Goal: Information Seeking & Learning: Learn about a topic

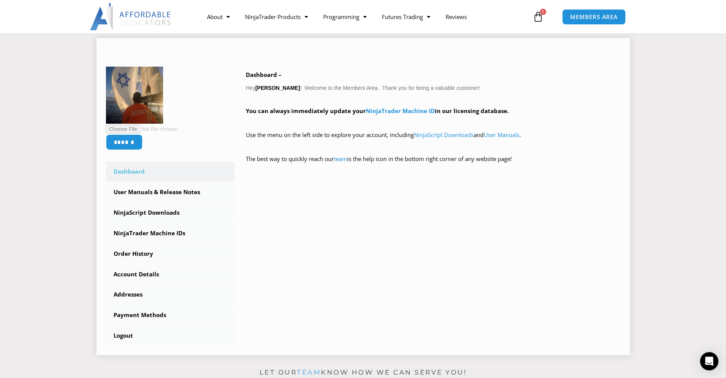
scroll to position [114, 0]
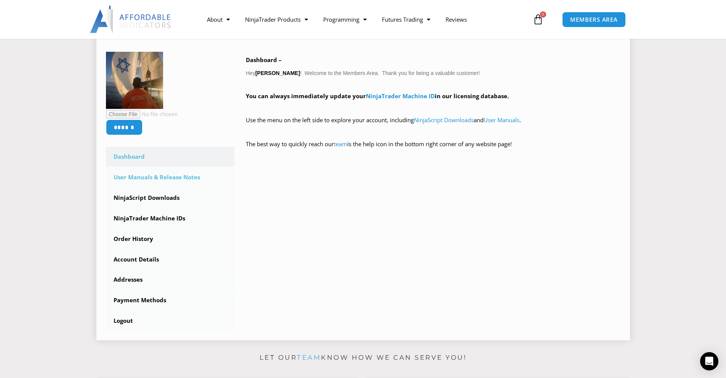
click at [155, 181] on link "User Manuals & Release Notes" at bounding box center [170, 178] width 129 height 20
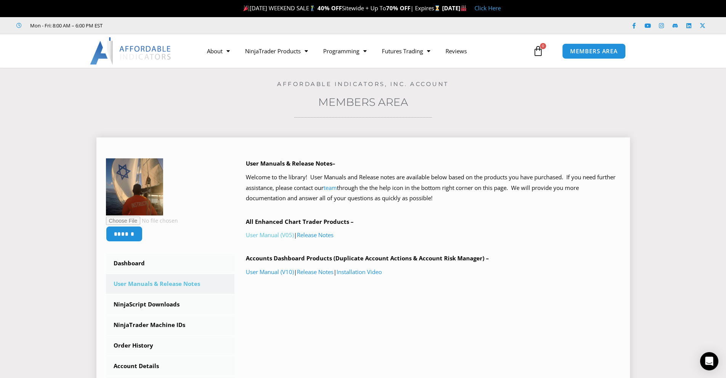
click at [266, 237] on link "User Manual (V05)" at bounding box center [270, 235] width 48 height 8
click at [333, 235] on link "Release Notes" at bounding box center [315, 235] width 37 height 8
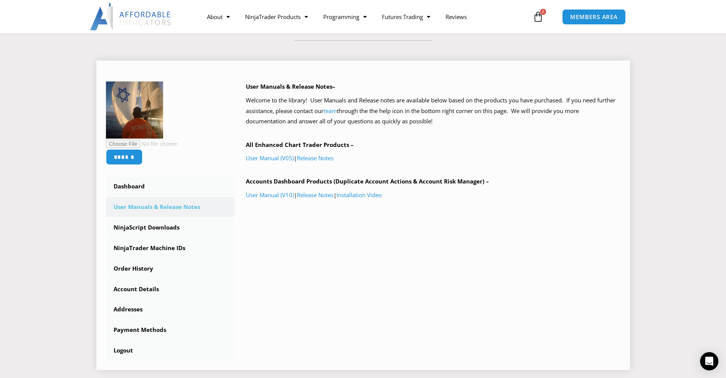
scroll to position [114, 0]
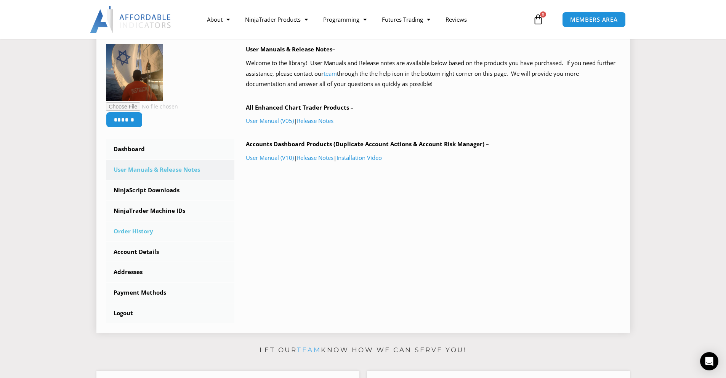
click at [147, 236] on link "Order History" at bounding box center [170, 232] width 129 height 20
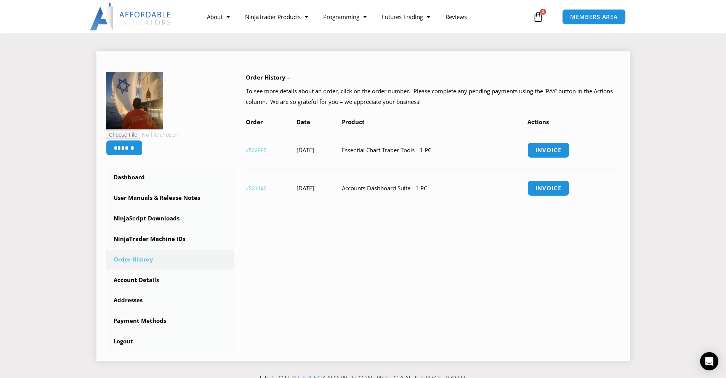
scroll to position [38, 0]
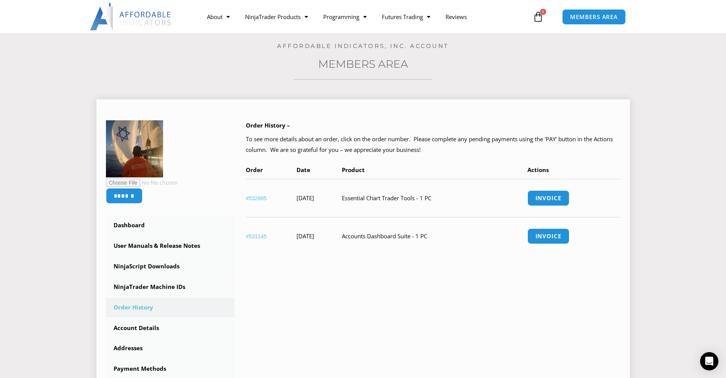
drag, startPoint x: 370, startPoint y: 195, endPoint x: 449, endPoint y: 200, distance: 78.6
click at [449, 200] on tr "#532885 August 31, 2025 Essential Chart Trader Tools - 1 PC Invoice" at bounding box center [433, 198] width 375 height 38
copy tr "Essential Chart Trader Tools"
click at [454, 19] on link "Reviews" at bounding box center [456, 17] width 37 height 18
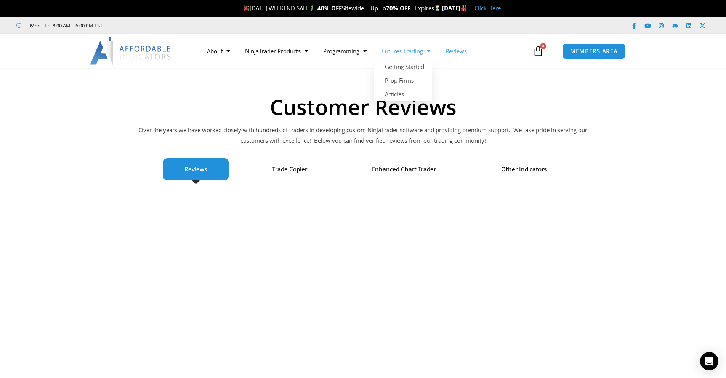
click at [421, 50] on link "Futures Trading" at bounding box center [406, 51] width 64 height 18
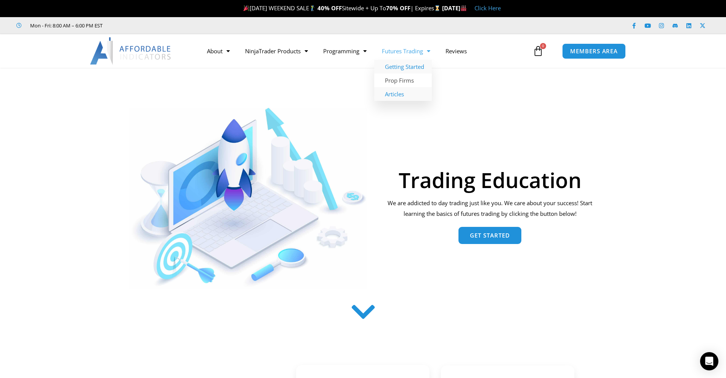
click at [398, 95] on link "Articles" at bounding box center [403, 94] width 58 height 14
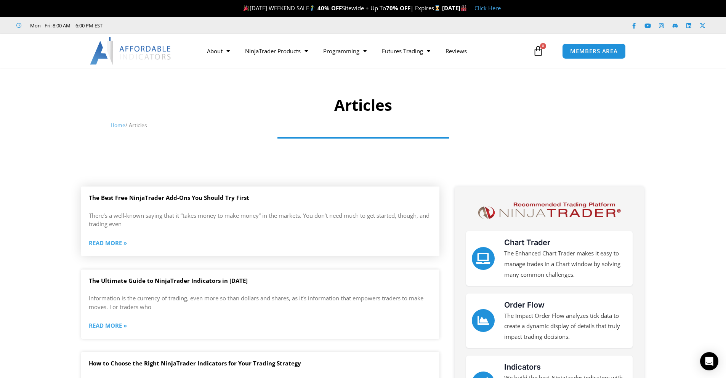
click at [117, 243] on link "Read More »" at bounding box center [108, 243] width 38 height 11
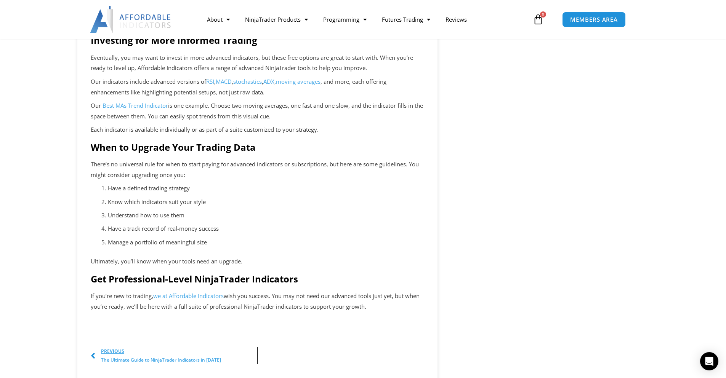
scroll to position [610, 0]
